Goal: Browse casually: Explore the website without a specific task or goal

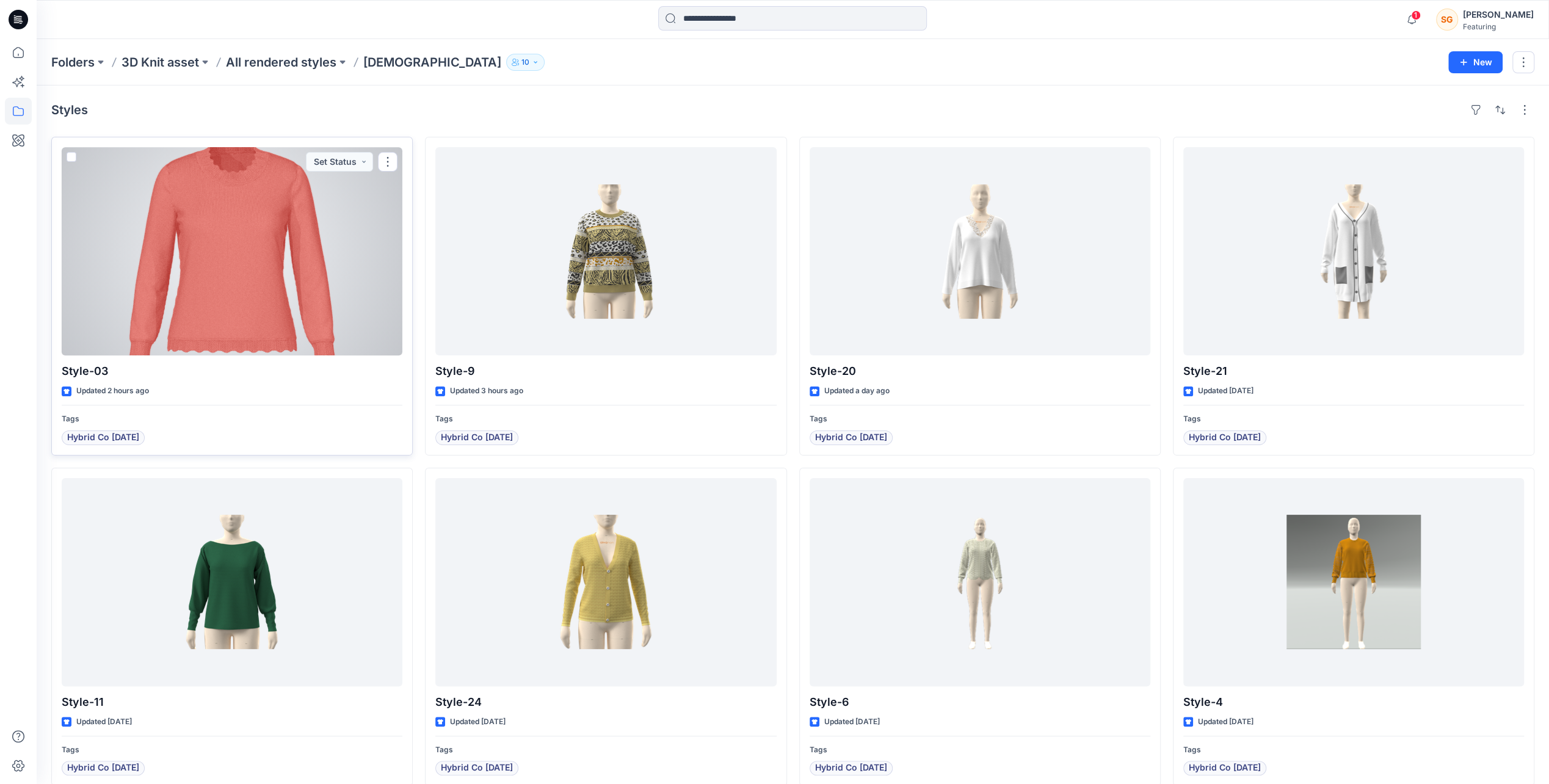
click at [267, 277] on div at bounding box center [232, 251] width 340 height 208
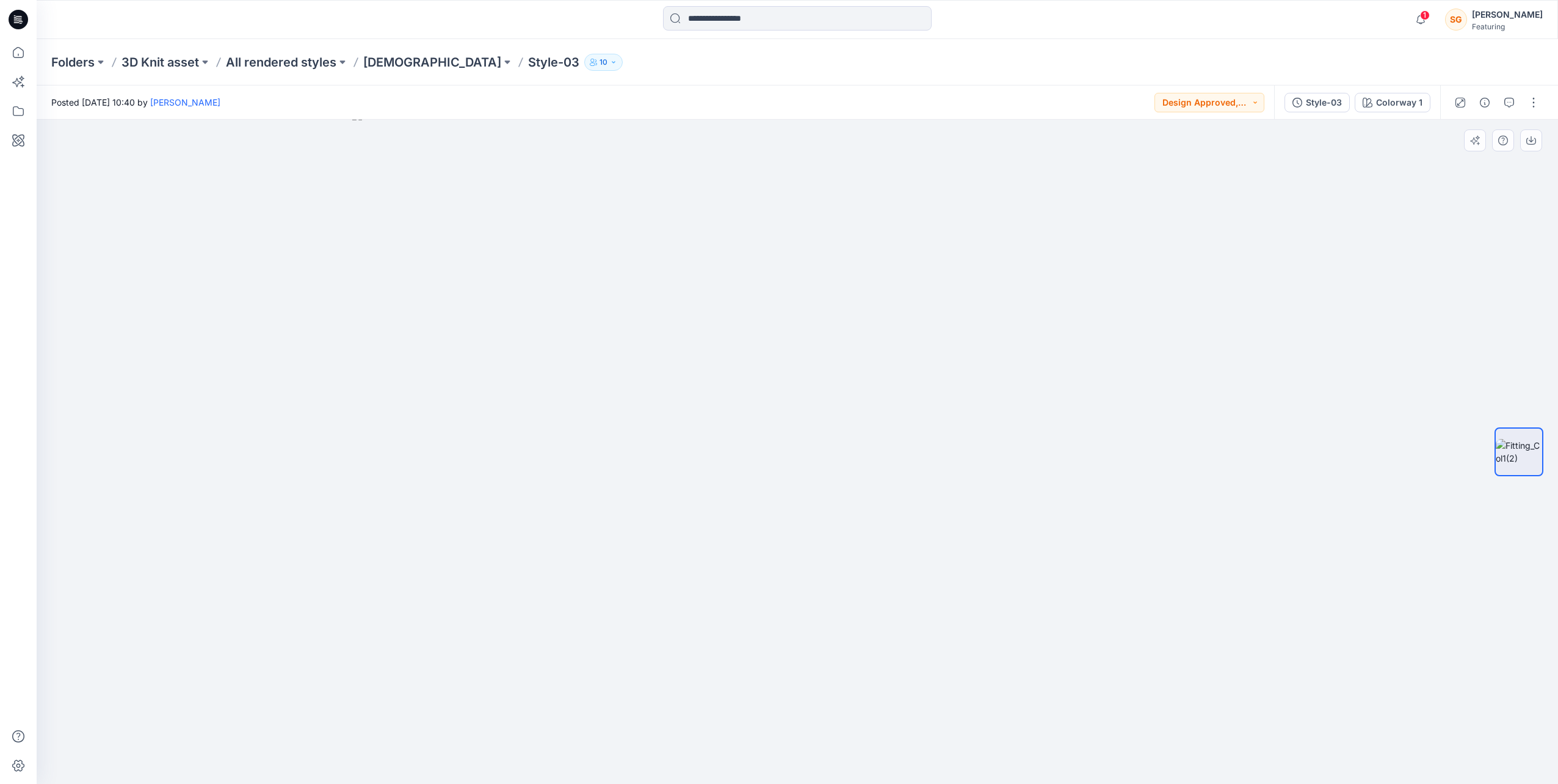
drag, startPoint x: 680, startPoint y: 417, endPoint x: 681, endPoint y: 526, distance: 109.0
click at [671, 534] on img at bounding box center [797, 447] width 890 height 673
click at [18, 45] on icon at bounding box center [18, 53] width 27 height 27
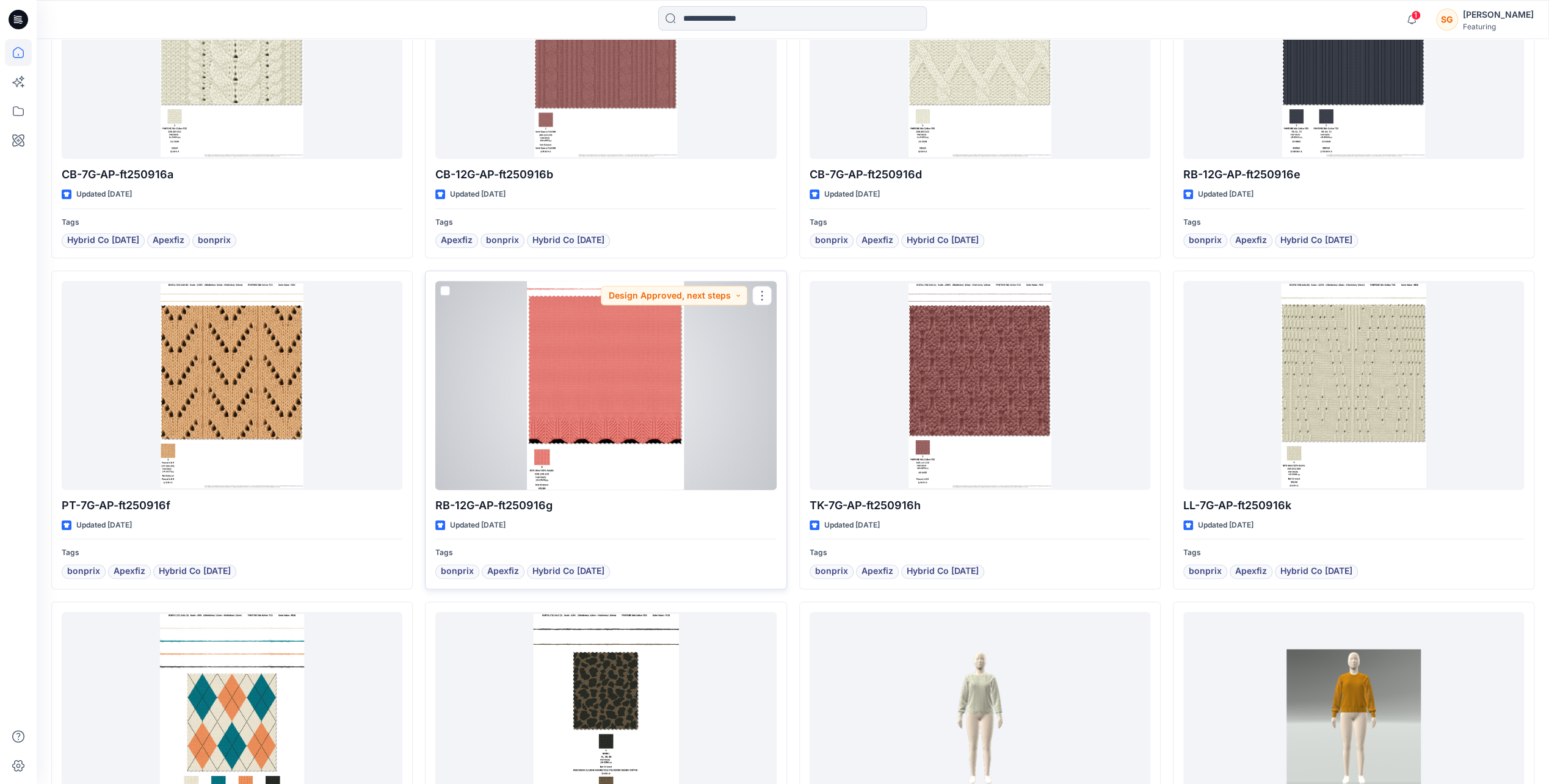
scroll to position [1212, 0]
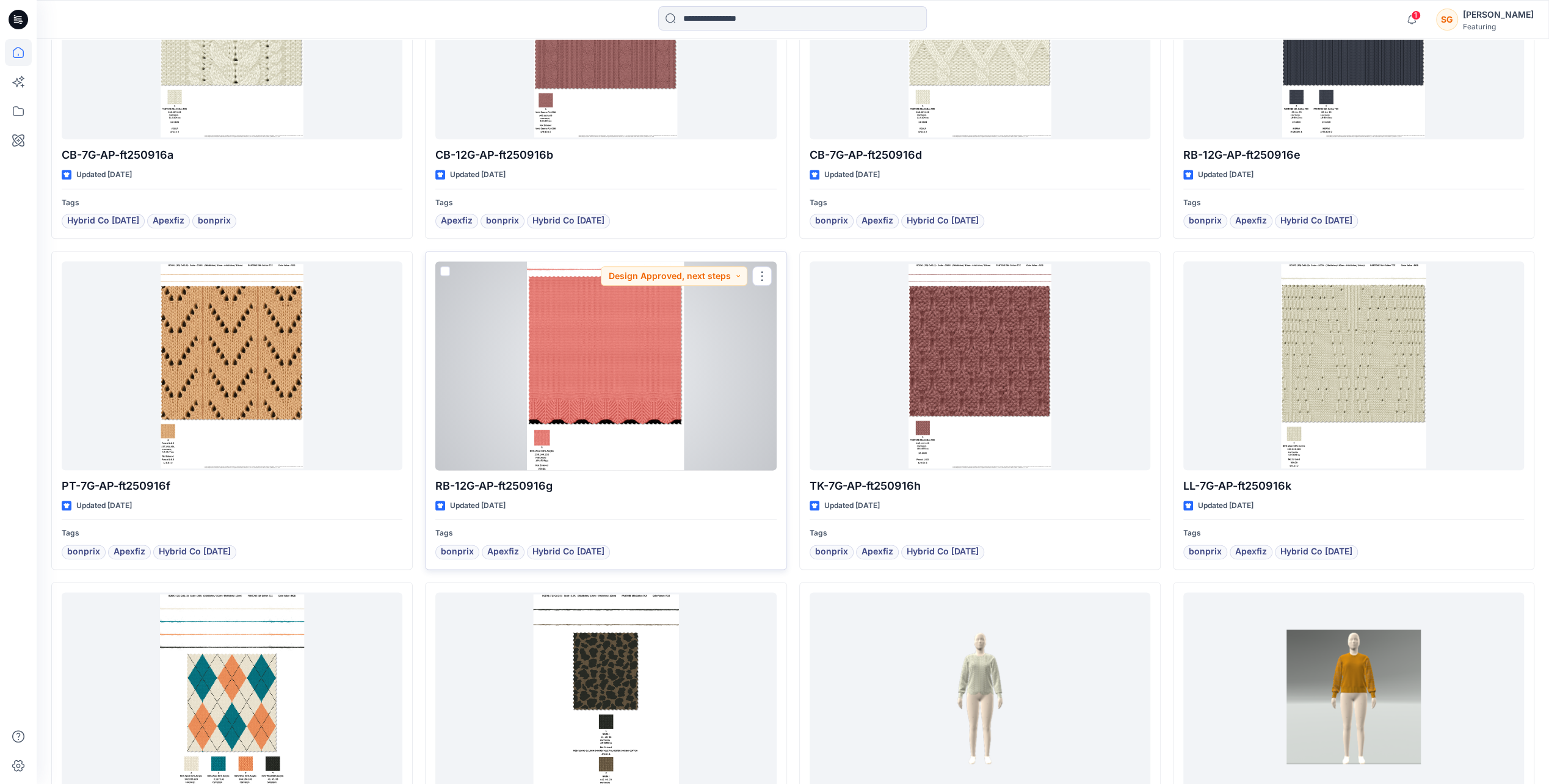
click at [614, 381] on div at bounding box center [605, 365] width 340 height 208
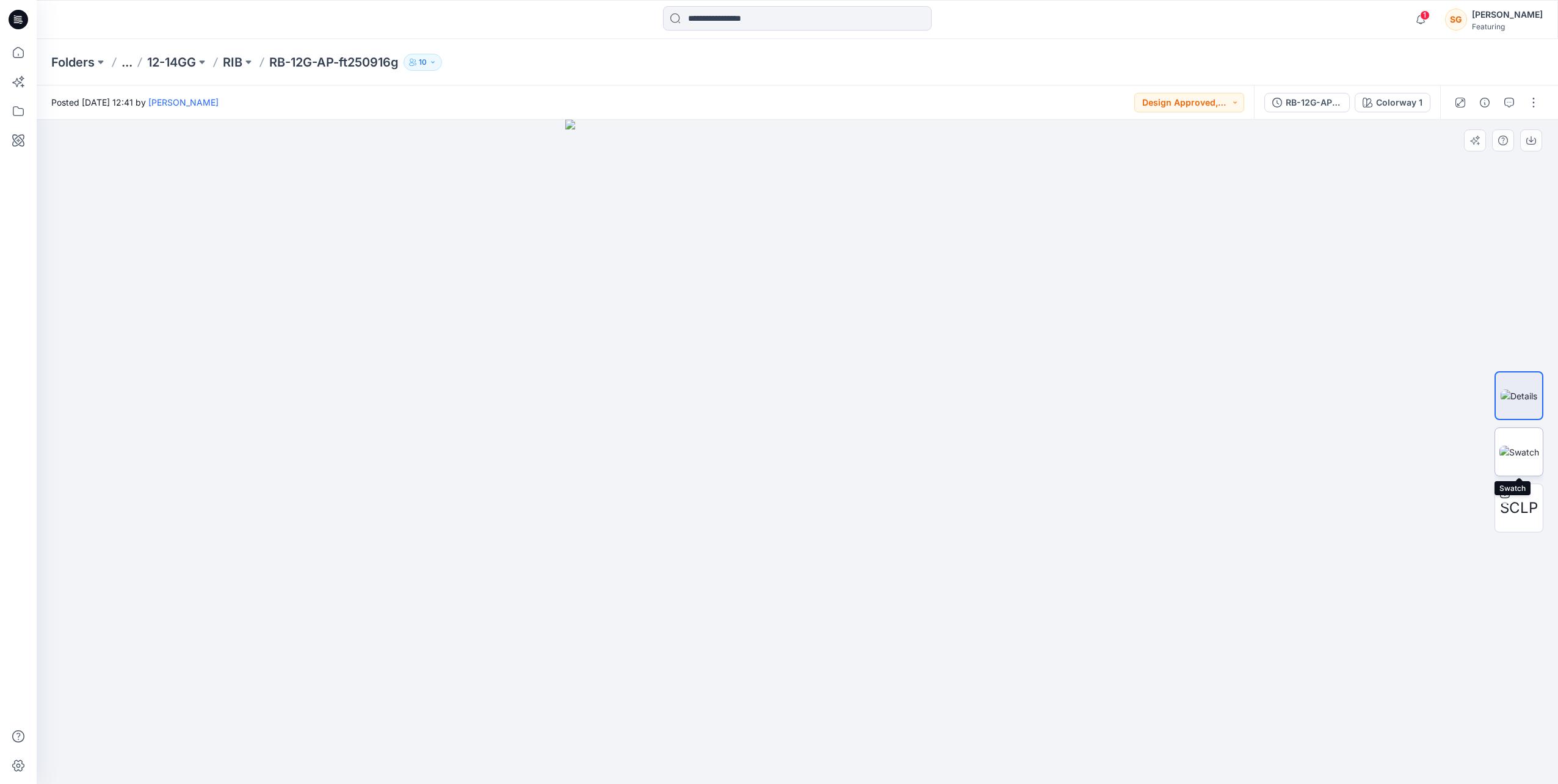
click at [1513, 458] on img at bounding box center [1519, 452] width 40 height 13
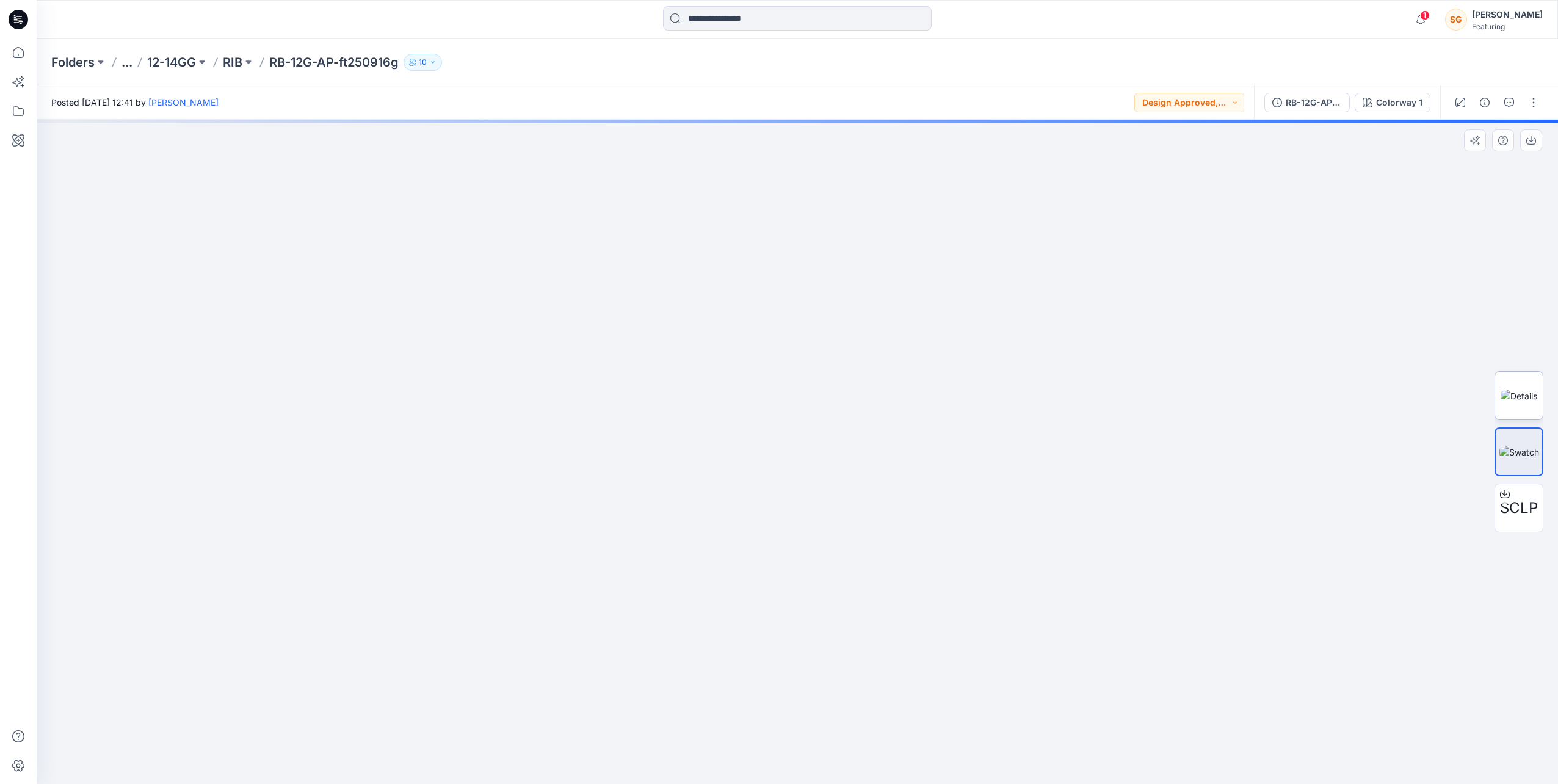
click at [1531, 402] on img at bounding box center [1519, 396] width 36 height 13
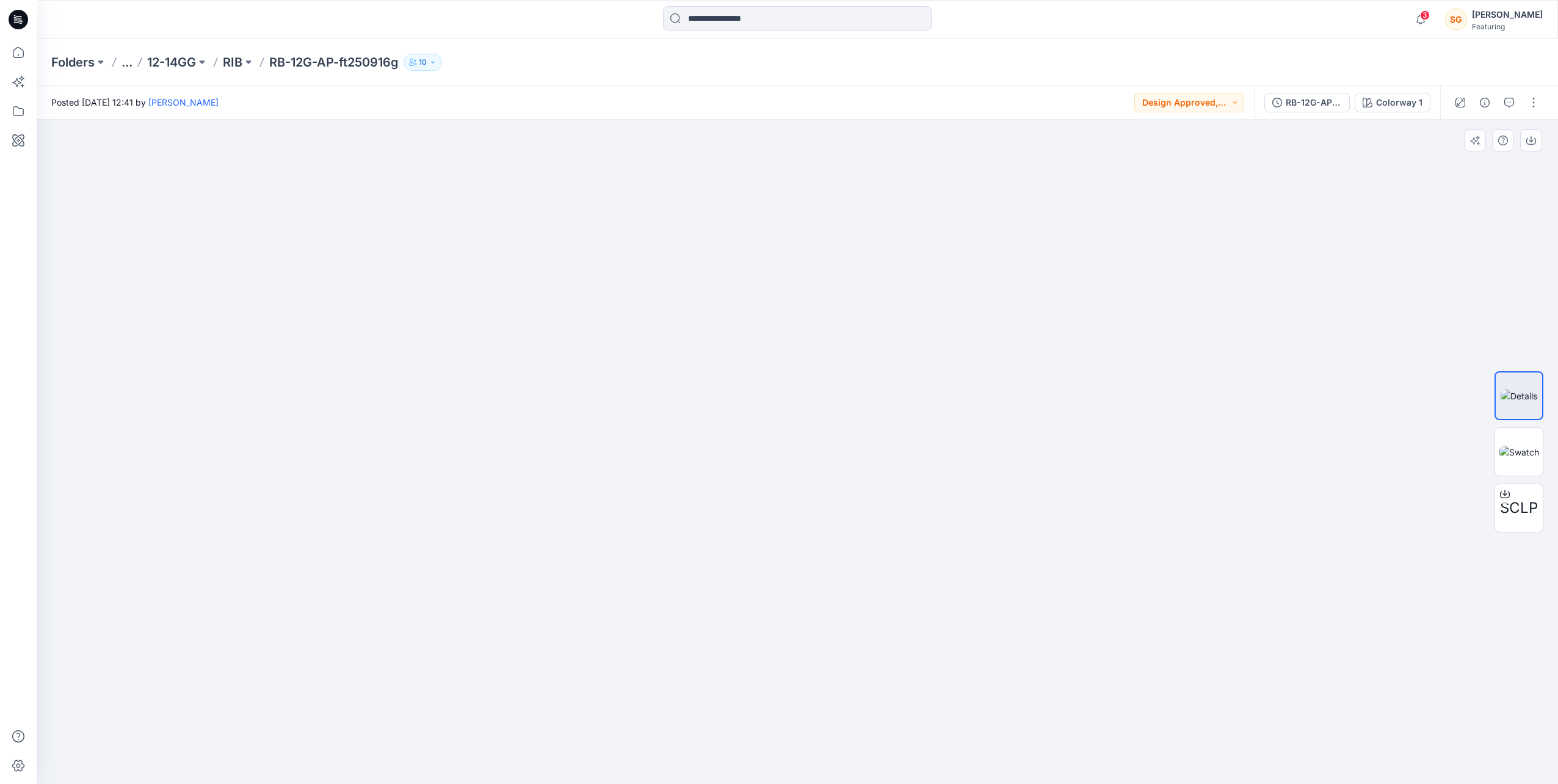
drag, startPoint x: 678, startPoint y: 736, endPoint x: 745, endPoint y: 546, distance: 201.5
click at [745, 545] on img at bounding box center [797, 256] width 787 height 1054
drag, startPoint x: 667, startPoint y: 658, endPoint x: 699, endPoint y: 582, distance: 82.5
click at [699, 582] on img at bounding box center [797, 222] width 787 height 1124
